Goal: Task Accomplishment & Management: Manage account settings

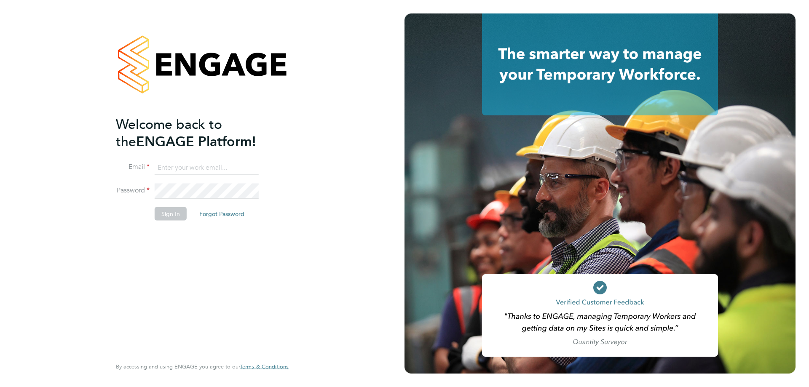
type input "chris.watson@vgcgroup.co.uk"
click at [160, 212] on button "Sign In" at bounding box center [171, 213] width 32 height 13
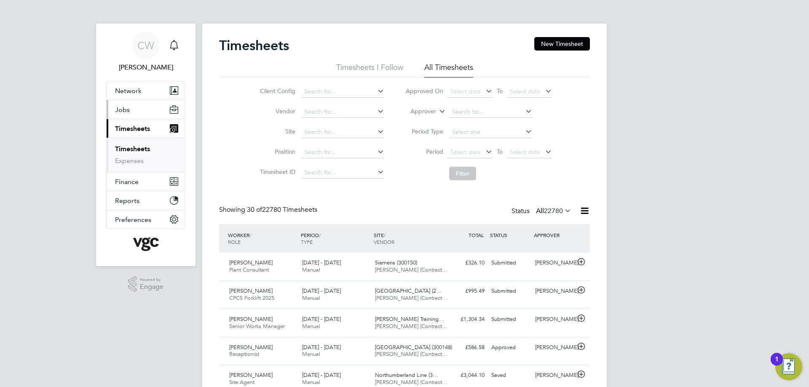
click at [122, 112] on span "Jobs" at bounding box center [122, 110] width 15 height 8
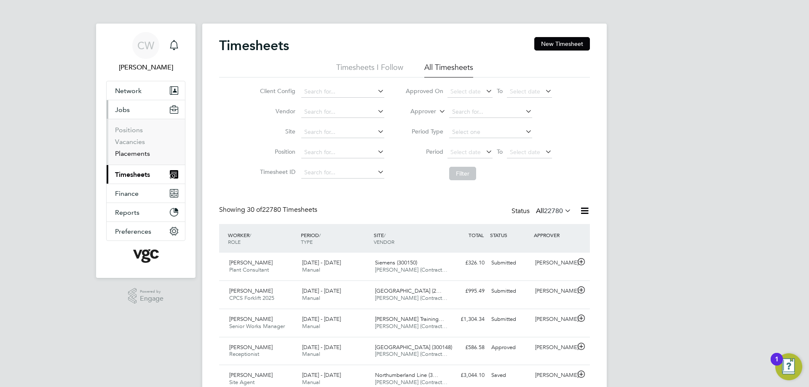
click at [135, 156] on link "Placements" at bounding box center [132, 154] width 35 height 8
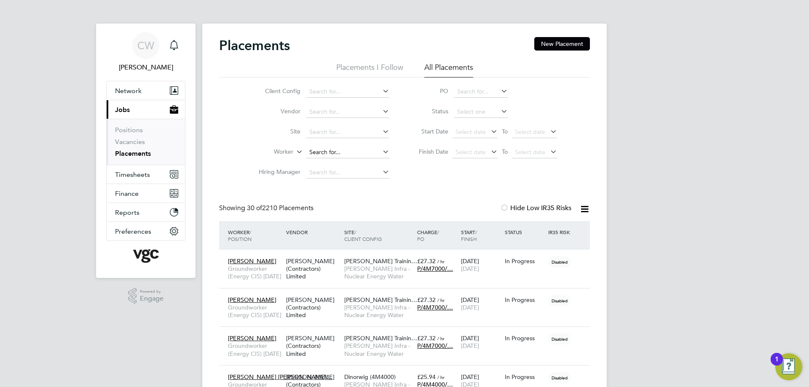
click at [322, 147] on input at bounding box center [347, 153] width 83 height 12
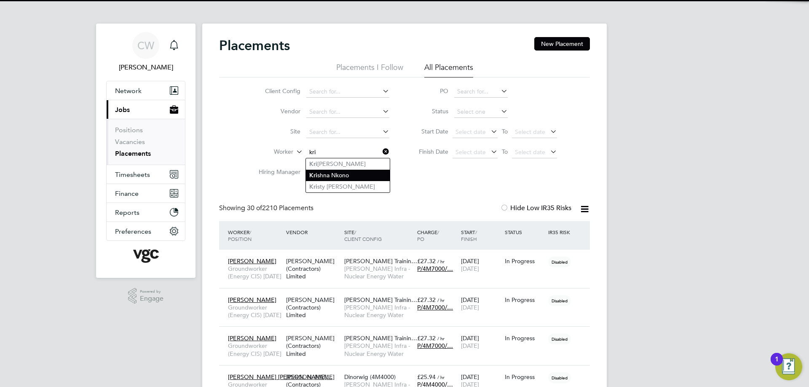
click at [332, 172] on li "Kri shna Nkono" at bounding box center [348, 175] width 84 height 11
type input "[PERSON_NAME]"
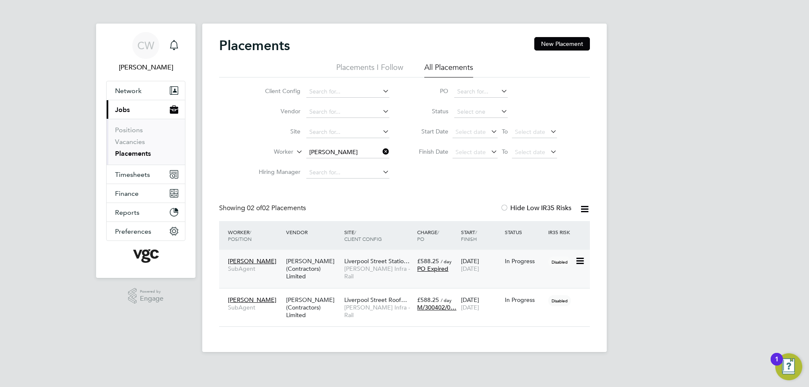
click at [244, 269] on span "SubAgent" at bounding box center [255, 269] width 54 height 8
click at [300, 312] on div "[PERSON_NAME] (Contractors) Limited" at bounding box center [313, 308] width 58 height 32
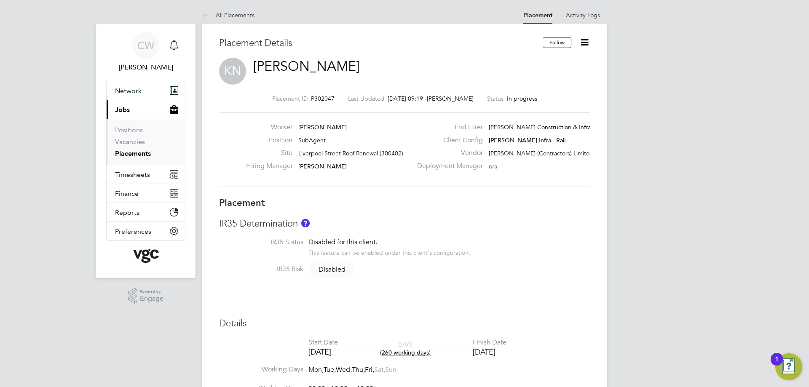
click at [583, 40] on icon at bounding box center [584, 42] width 11 height 11
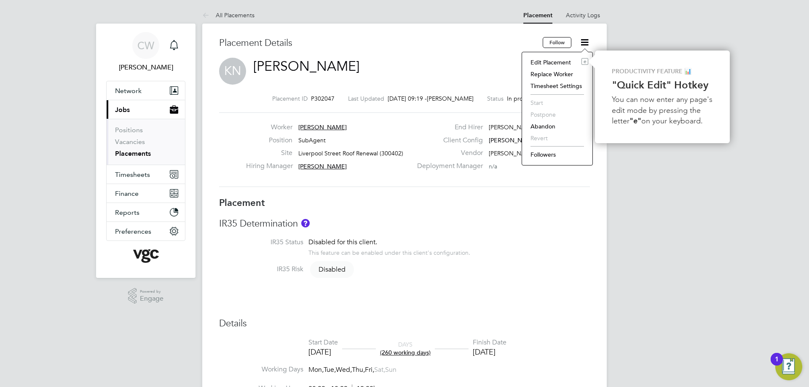
click at [547, 62] on li "Edit Placement e" at bounding box center [557, 62] width 62 height 12
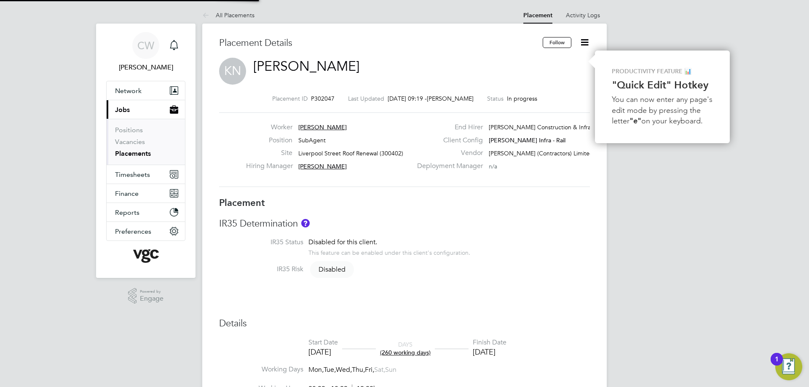
type input "Jack Cox"
type input "[PERSON_NAME]"
type input "[DATE]"
type input "08:00"
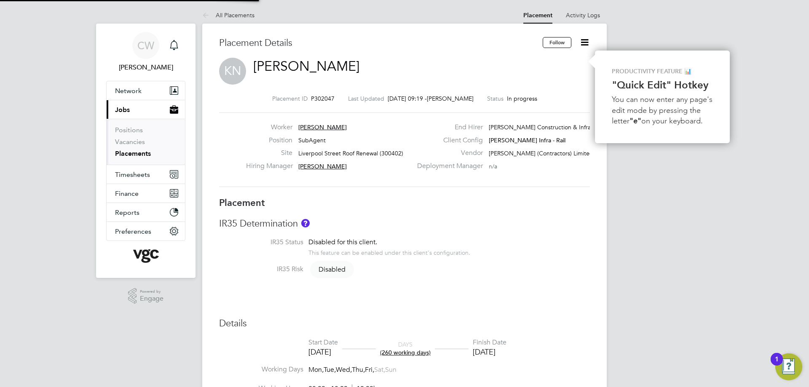
type input "18:00"
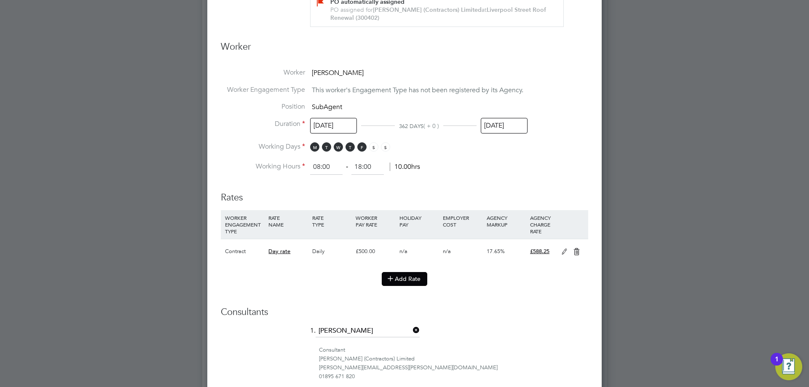
click at [396, 276] on button "Add Rate" at bounding box center [405, 278] width 46 height 13
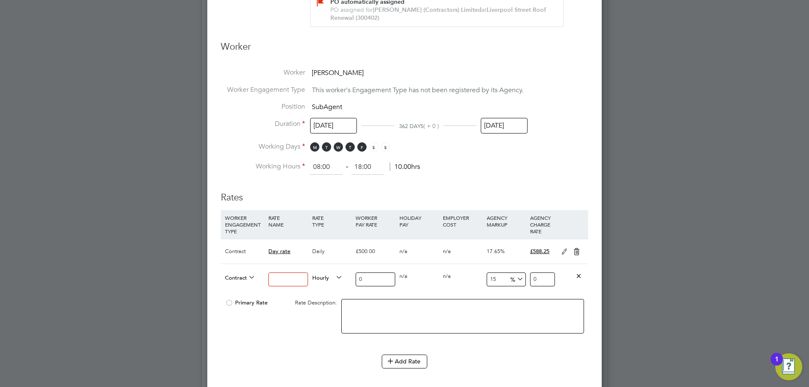
click at [281, 279] on input at bounding box center [287, 280] width 39 height 14
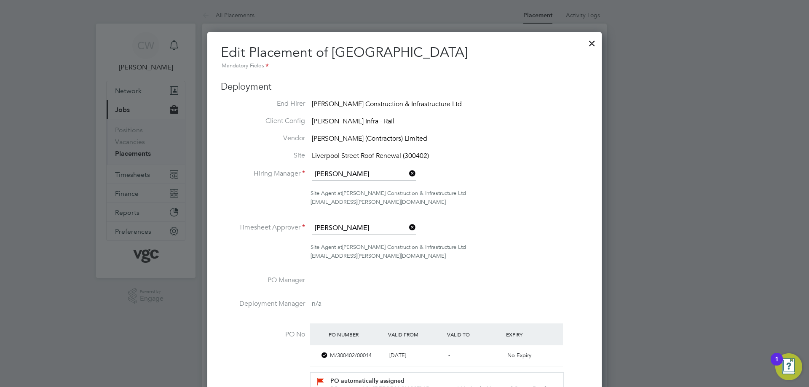
click at [591, 45] on div at bounding box center [591, 41] width 15 height 15
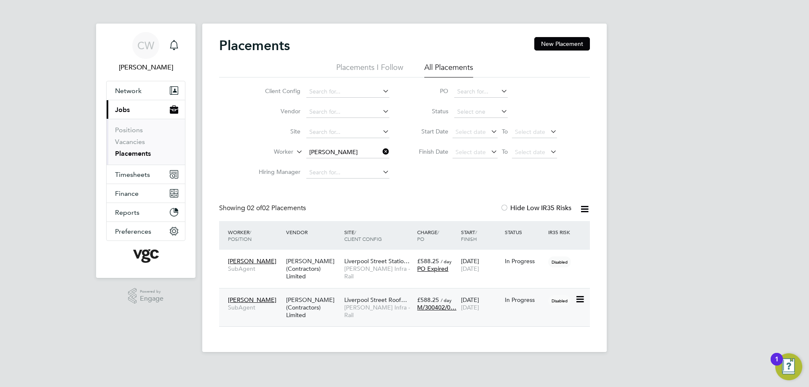
click at [578, 300] on icon at bounding box center [579, 300] width 8 height 10
click at [371, 301] on span "Liverpool Street Roof…" at bounding box center [375, 300] width 63 height 8
click at [581, 263] on icon at bounding box center [579, 261] width 8 height 10
click at [599, 247] on div "Placements New Placement Placements I Follow All Placements Client Config Vendo…" at bounding box center [404, 188] width 405 height 329
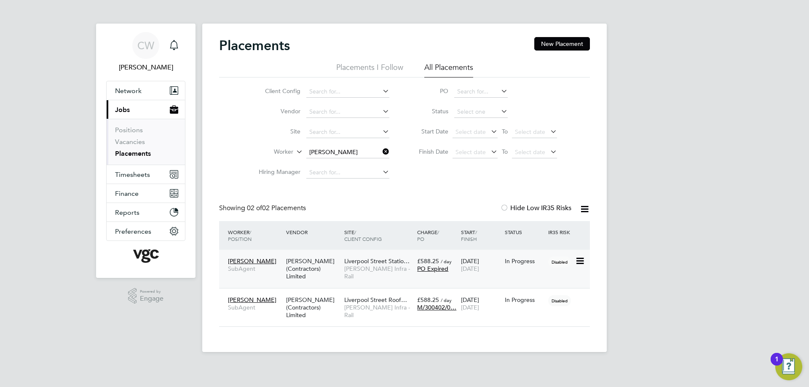
click at [352, 268] on span "Morgan Sindall Infra - Rail" at bounding box center [378, 272] width 69 height 15
click at [368, 302] on span "Liverpool Street Roof…" at bounding box center [375, 300] width 63 height 8
click at [348, 270] on span "[PERSON_NAME] Infra - Rail" at bounding box center [378, 272] width 69 height 15
click at [576, 261] on icon at bounding box center [579, 261] width 8 height 10
click at [508, 263] on div "In Progress" at bounding box center [525, 261] width 40 height 8
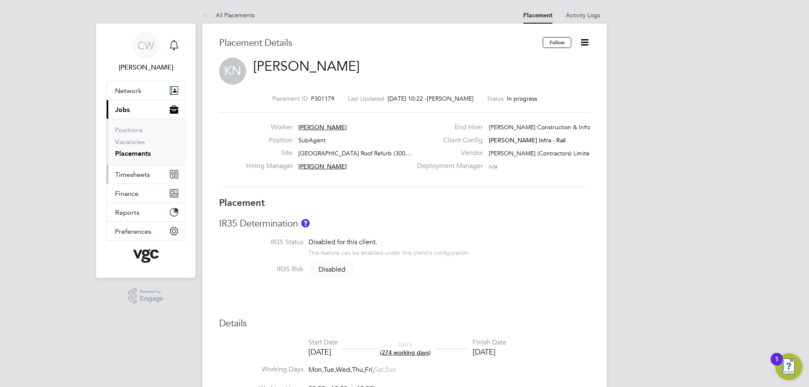
click at [132, 172] on span "Timesheets" at bounding box center [132, 175] width 35 height 8
click at [135, 170] on button "Timesheets" at bounding box center [146, 174] width 78 height 19
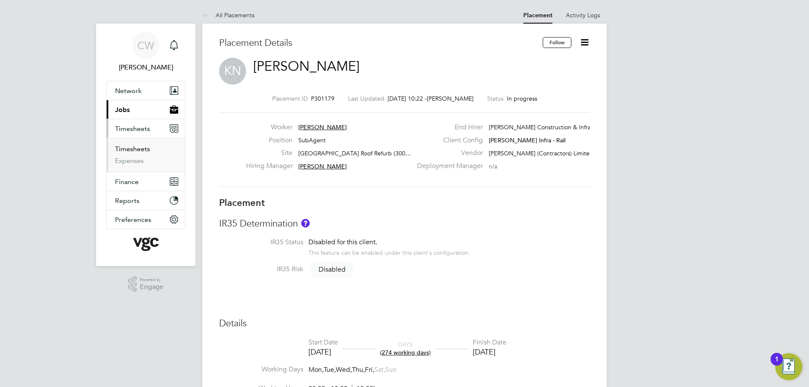
click at [135, 151] on link "Timesheets" at bounding box center [132, 149] width 35 height 8
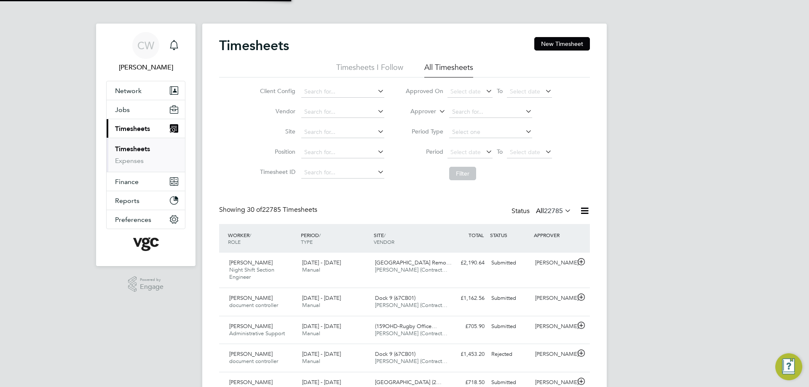
scroll to position [4, 4]
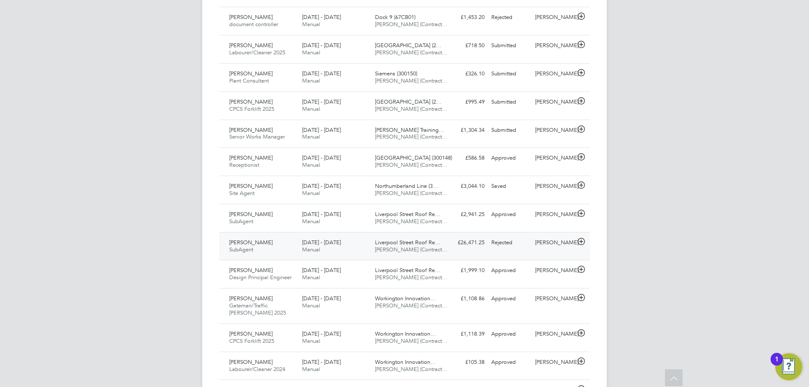
click at [573, 242] on div "Jack Cox" at bounding box center [554, 243] width 44 height 14
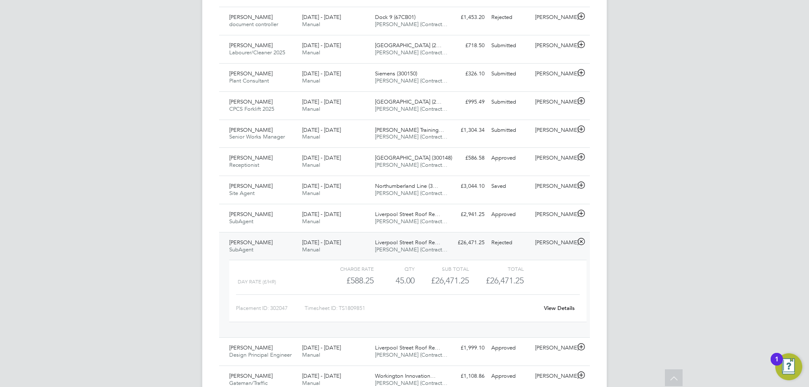
click at [573, 242] on div "[PERSON_NAME]" at bounding box center [554, 243] width 44 height 14
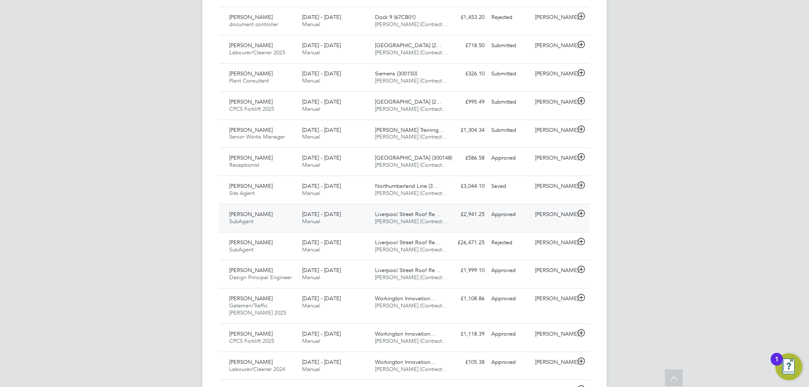
click at [549, 212] on div "[PERSON_NAME]" at bounding box center [554, 215] width 44 height 14
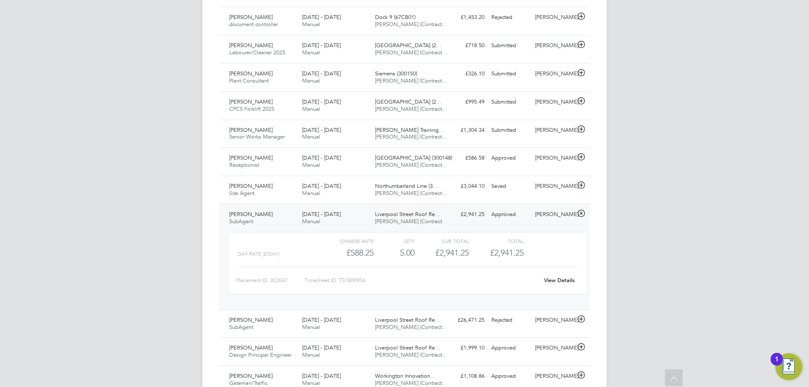
click at [560, 279] on link "View Details" at bounding box center [559, 280] width 31 height 7
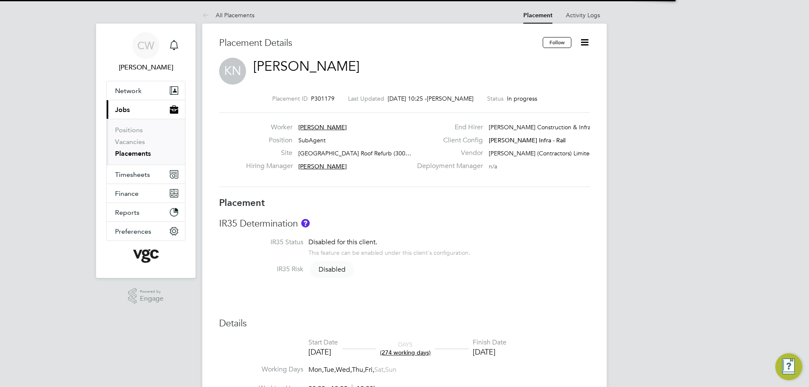
click at [587, 38] on icon at bounding box center [584, 42] width 11 height 11
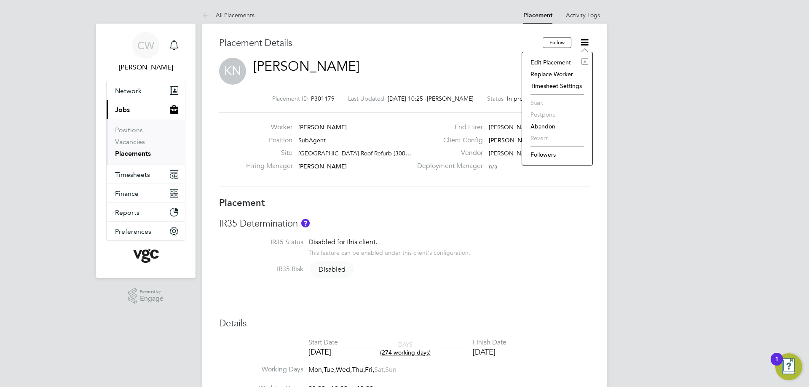
click at [543, 61] on li "Edit Placement e" at bounding box center [557, 62] width 62 height 12
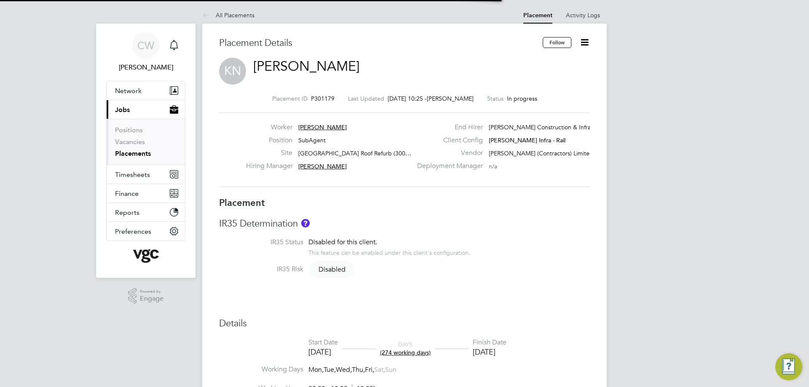
scroll to position [4, 4]
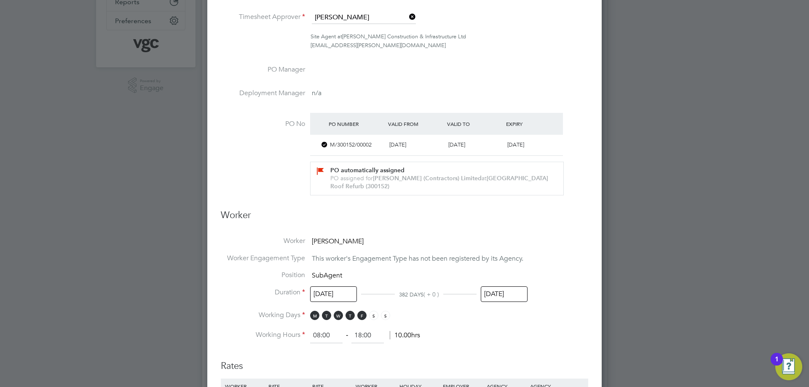
click at [488, 293] on input "[DATE]" at bounding box center [504, 295] width 47 height 16
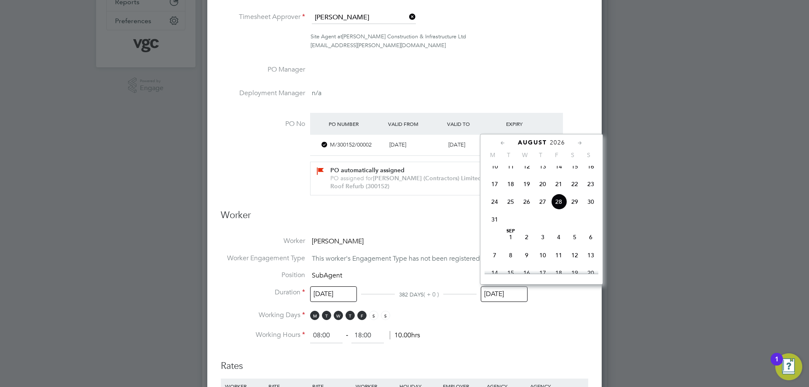
click at [572, 190] on span "22" at bounding box center [575, 184] width 16 height 16
type input "[DATE]"
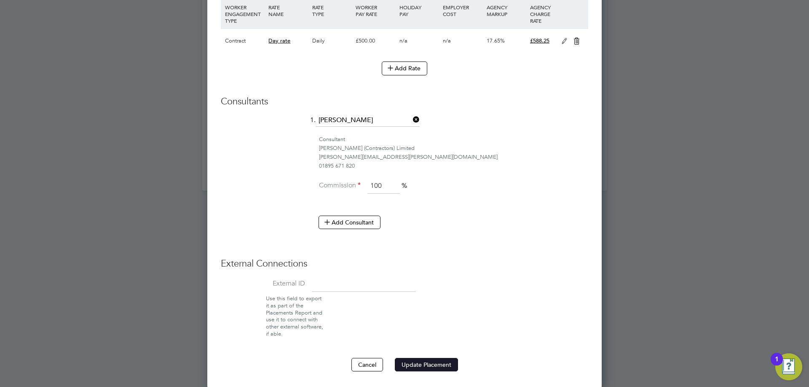
click at [423, 367] on button "Update Placement" at bounding box center [426, 364] width 63 height 13
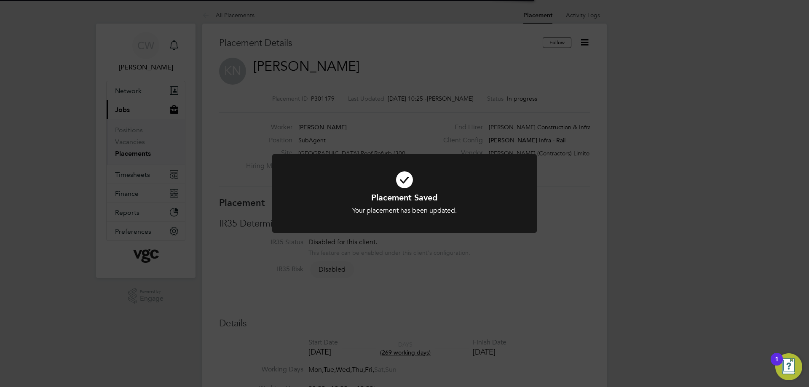
click at [426, 208] on div "Your placement has been updated." at bounding box center [404, 210] width 219 height 9
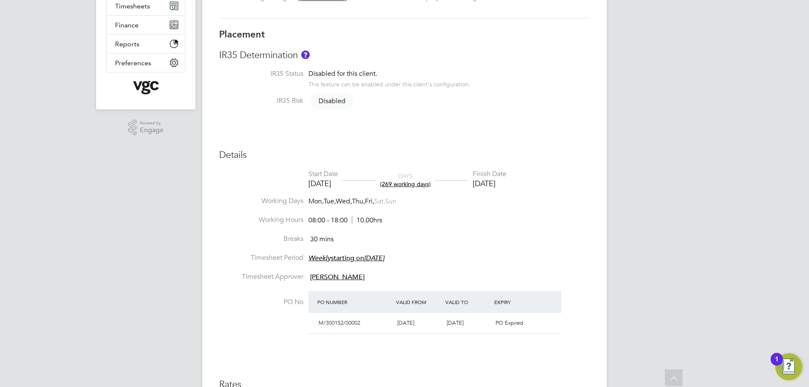
click at [498, 181] on div "[DATE]" at bounding box center [490, 184] width 34 height 10
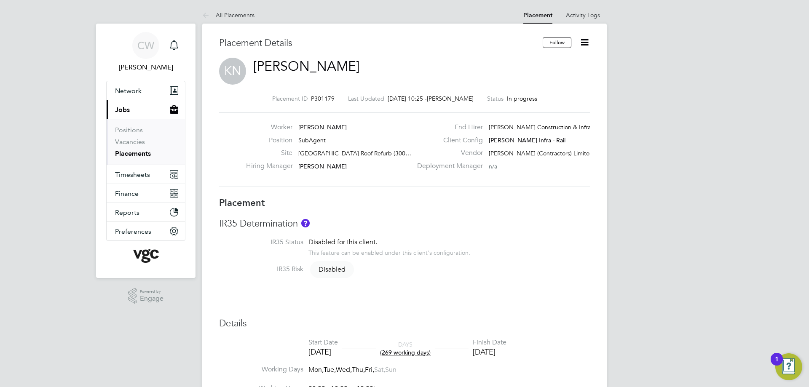
click at [584, 43] on icon at bounding box center [584, 42] width 11 height 11
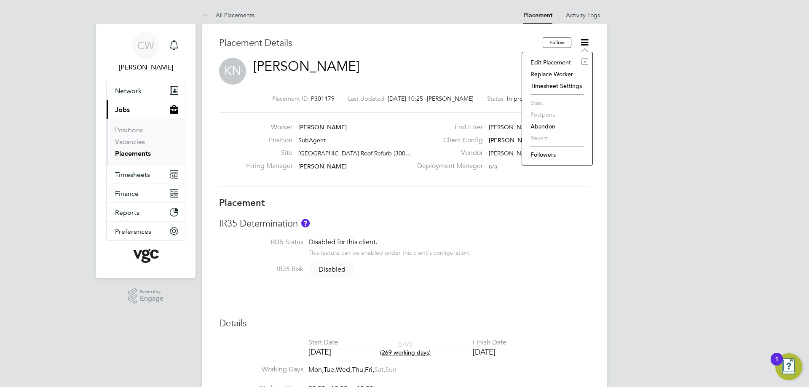
click at [568, 63] on li "Edit Placement e" at bounding box center [557, 62] width 62 height 12
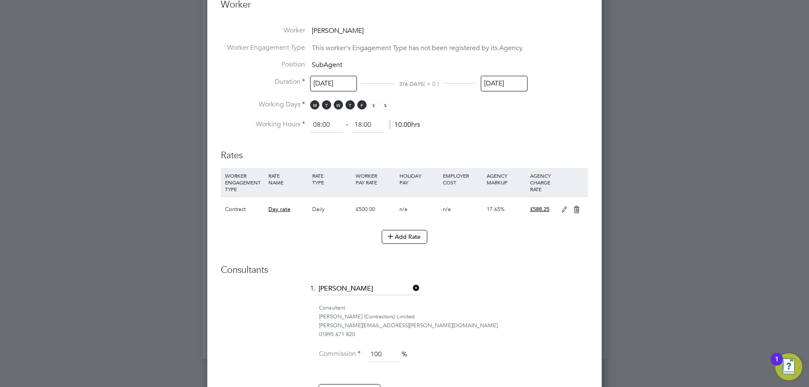
click at [517, 84] on input "[DATE]" at bounding box center [504, 84] width 47 height 16
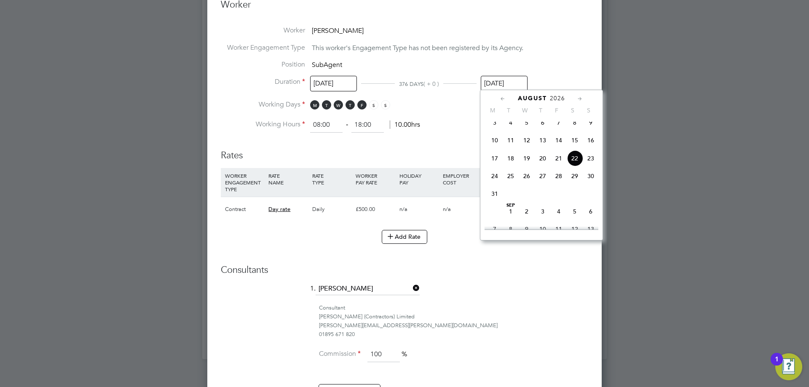
click at [504, 100] on icon at bounding box center [503, 98] width 8 height 9
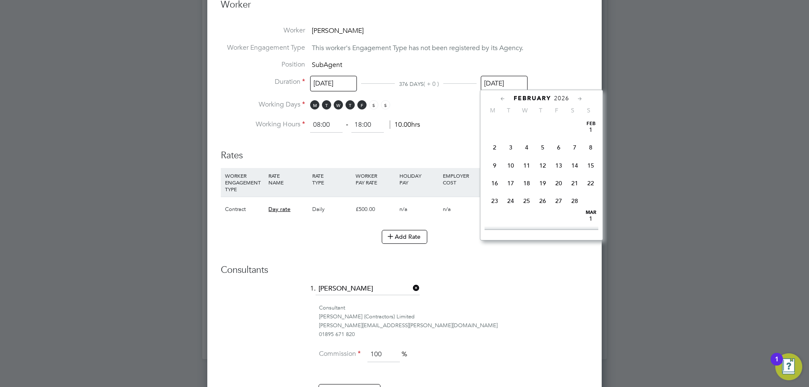
click at [504, 100] on icon at bounding box center [503, 98] width 8 height 9
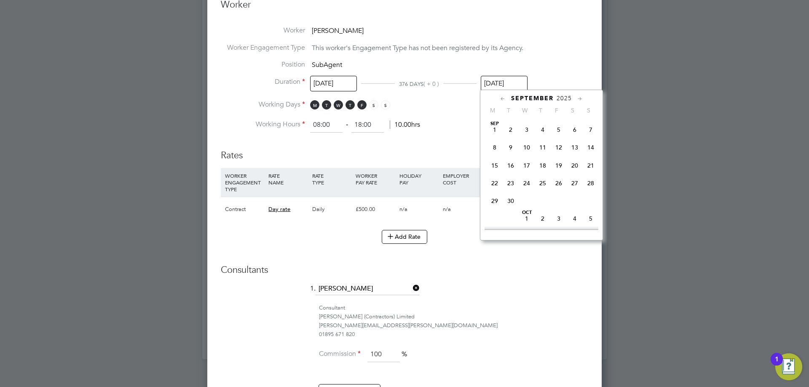
click at [504, 100] on icon at bounding box center [503, 98] width 8 height 9
click at [579, 96] on icon at bounding box center [580, 98] width 8 height 9
click at [557, 181] on span "22" at bounding box center [559, 181] width 16 height 16
type input "[DATE]"
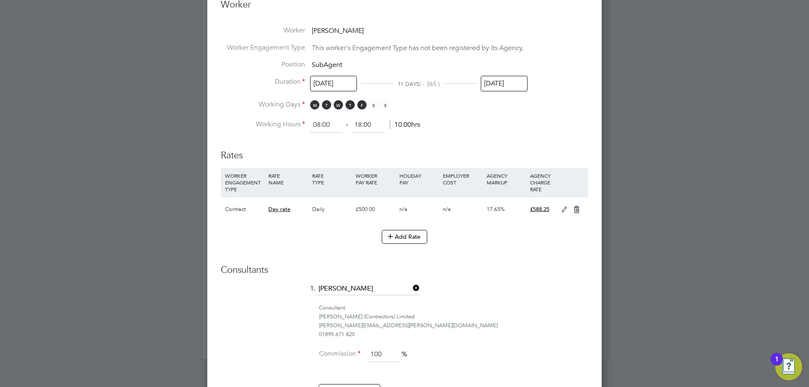
click at [531, 119] on li "Working Hours 08:00 ‐ 18:00 10.00hrs" at bounding box center [404, 125] width 367 height 15
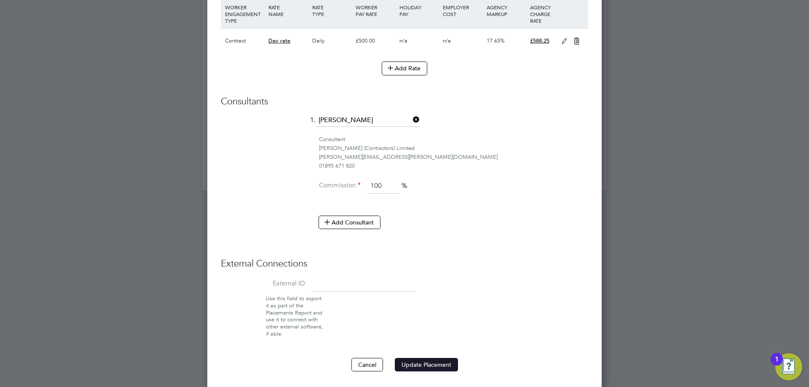
drag, startPoint x: 404, startPoint y: 357, endPoint x: 407, endPoint y: 363, distance: 6.4
click at [406, 361] on button "Update Placement" at bounding box center [426, 364] width 63 height 13
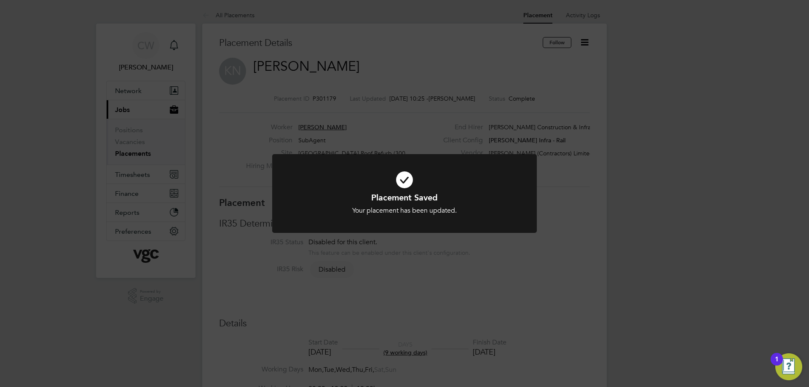
click at [440, 188] on icon at bounding box center [404, 179] width 219 height 33
